Goal: Task Accomplishment & Management: Complete application form

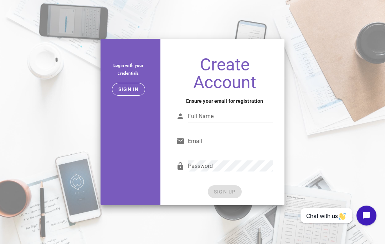
click at [132, 83] on button "Sign in" at bounding box center [128, 89] width 33 height 13
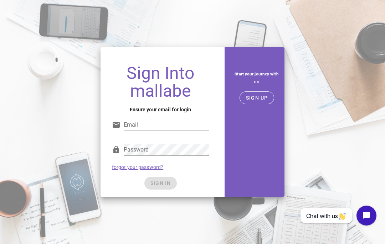
click at [258, 94] on button "SIGN UP" at bounding box center [256, 98] width 35 height 13
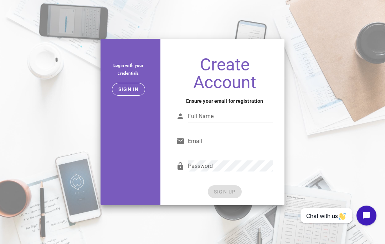
click at [238, 111] on input "Full Name" at bounding box center [230, 116] width 85 height 11
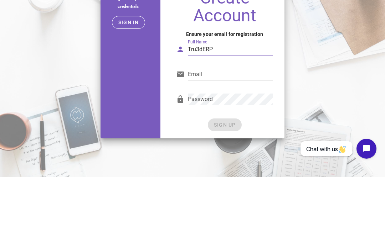
click at [199, 111] on input "Tru3dERP" at bounding box center [230, 116] width 85 height 11
click at [226, 136] on input "Email" at bounding box center [230, 141] width 85 height 11
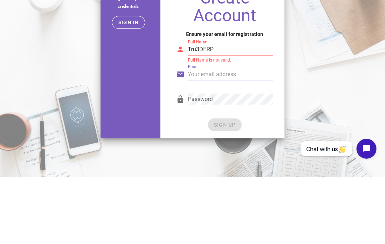
click at [231, 111] on input "Tru3DERP" at bounding box center [230, 116] width 85 height 11
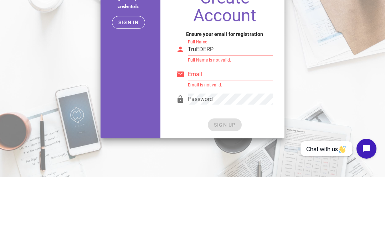
click at [232, 136] on input "Email" at bounding box center [230, 141] width 85 height 11
click at [194, 111] on input "TruEDERP" at bounding box center [230, 116] width 85 height 11
click at [241, 136] on input "Email" at bounding box center [230, 141] width 85 height 11
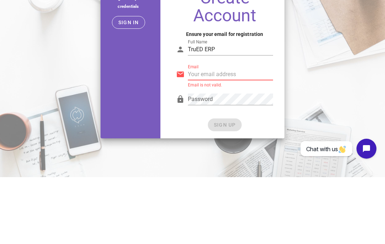
click at [198, 111] on input "TruED ERP" at bounding box center [230, 116] width 85 height 11
click at [240, 136] on input "Email" at bounding box center [230, 141] width 85 height 11
click at [200, 111] on input "Tru3D ERP" at bounding box center [230, 116] width 85 height 11
click at [225, 136] on input "Email" at bounding box center [230, 141] width 85 height 11
click at [193, 111] on input "TrED ERP" at bounding box center [230, 116] width 85 height 11
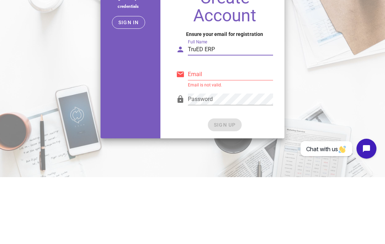
type input "TruED ERP"
click at [224, 136] on input "Email" at bounding box center [230, 141] width 85 height 11
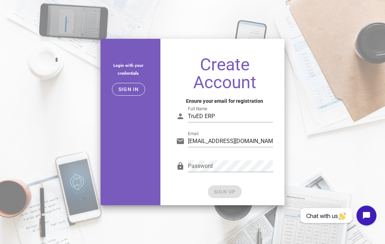
type input "[EMAIL_ADDRESS][DOMAIN_NAME]"
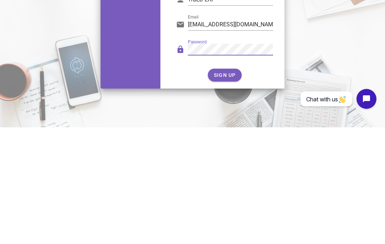
click at [227, 186] on button "SIGN UP" at bounding box center [225, 192] width 34 height 13
